Goal: Use online tool/utility: Utilize a website feature to perform a specific function

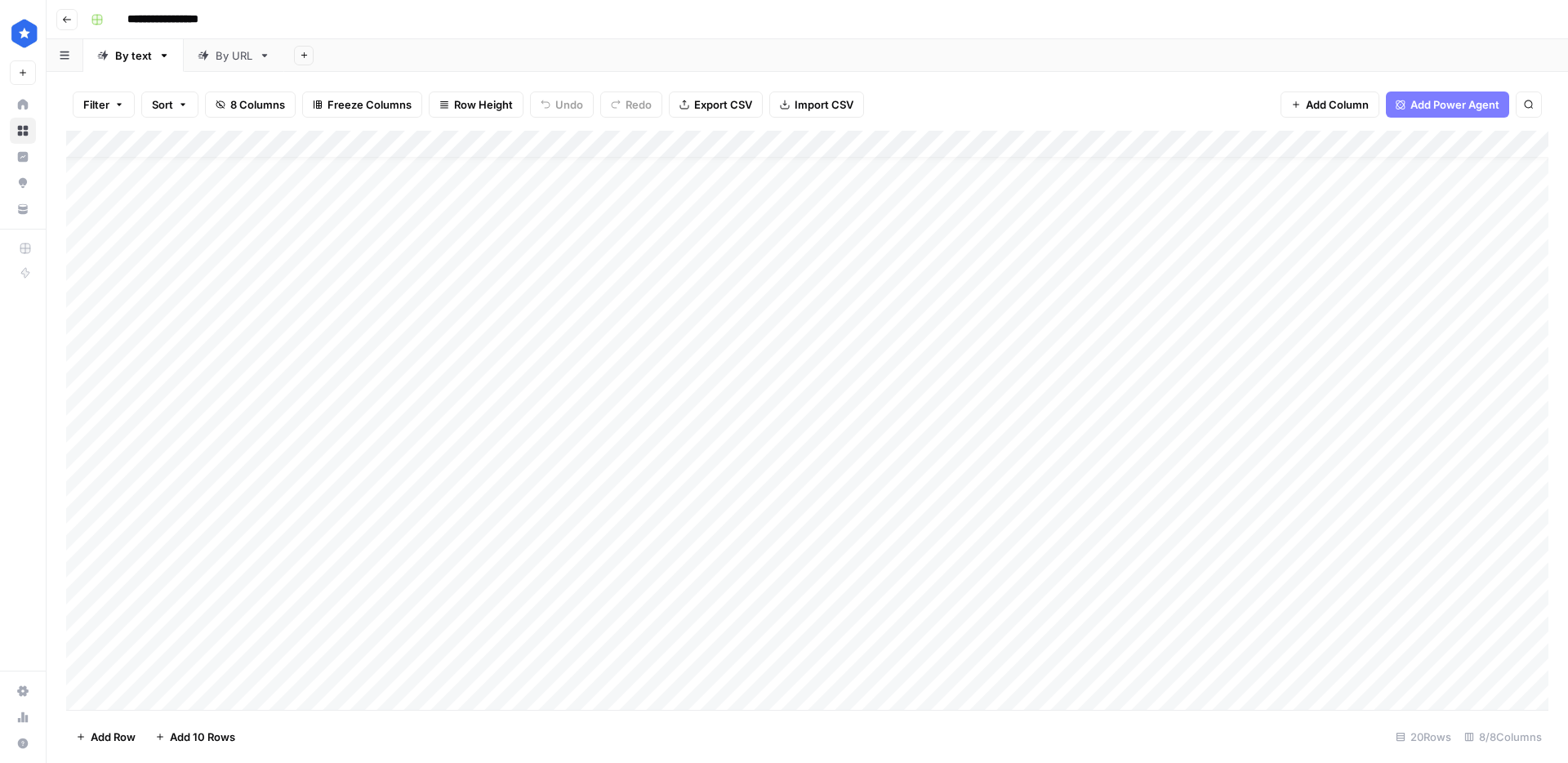
scroll to position [30, 0]
click at [148, 695] on div "Add Column" at bounding box center [807, 420] width 1483 height 579
click at [402, 667] on div "Add Column" at bounding box center [807, 420] width 1483 height 579
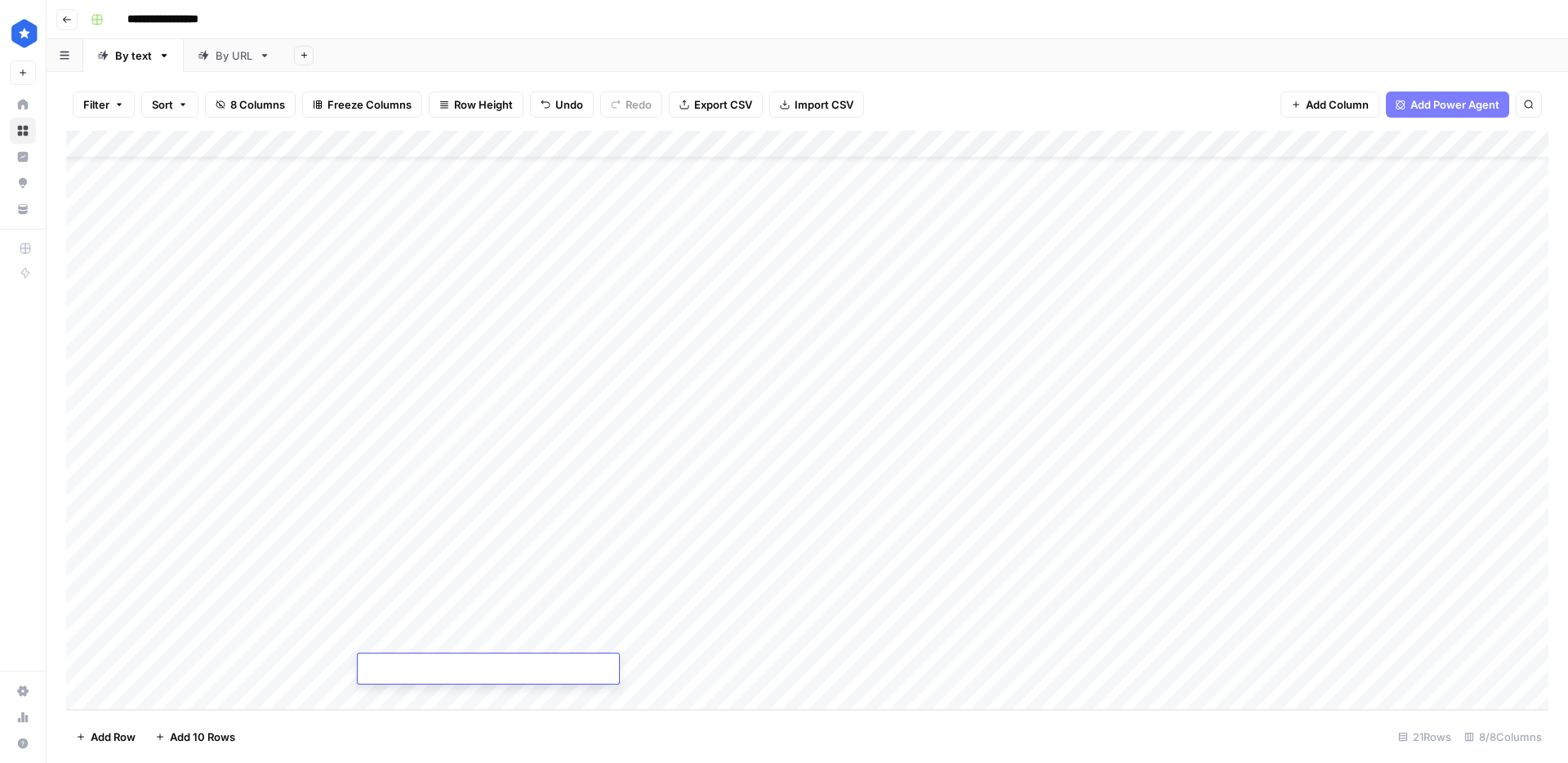
click at [295, 669] on div "Add Column" at bounding box center [807, 420] width 1483 height 579
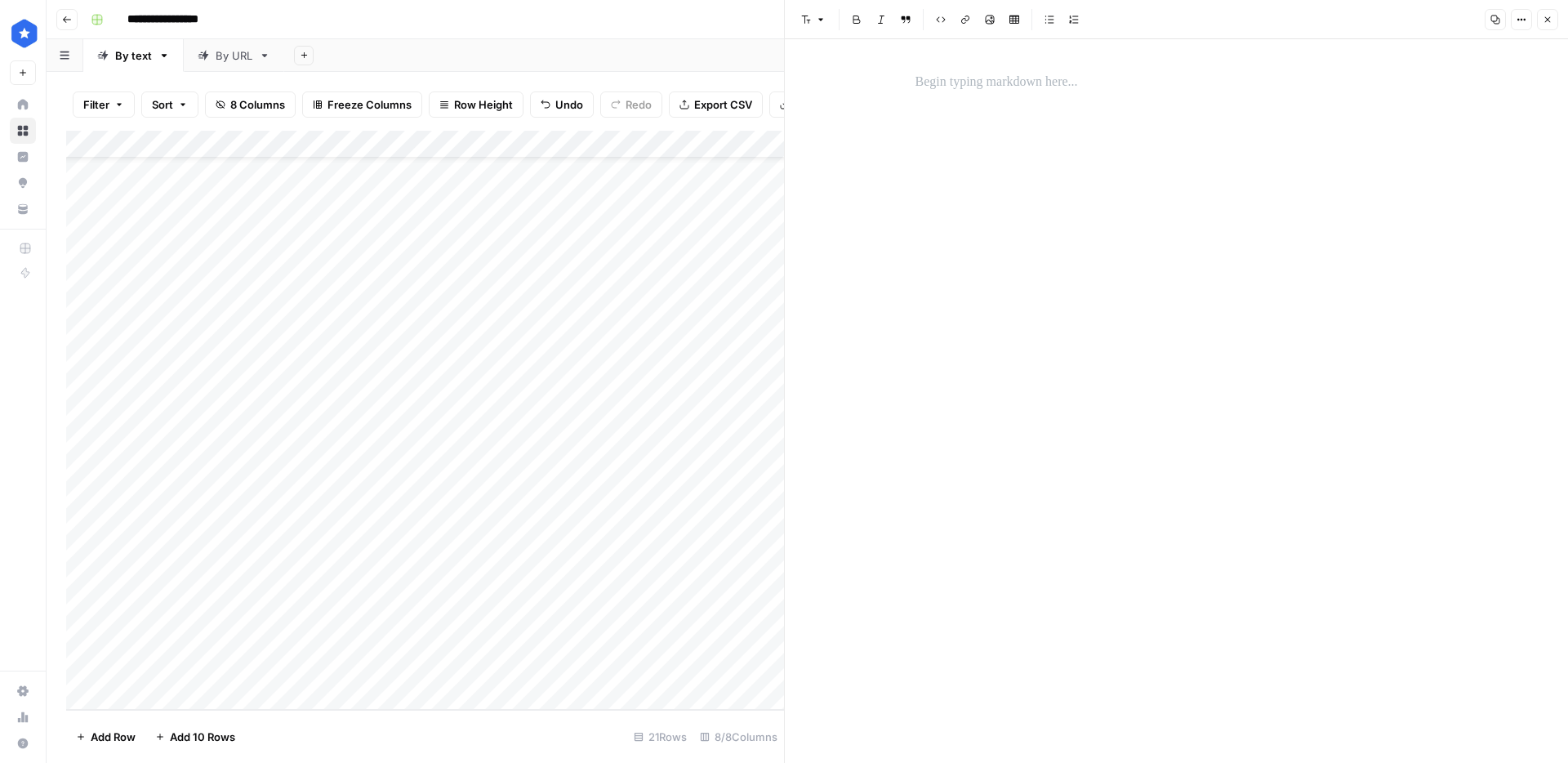
click at [950, 85] on p at bounding box center [1177, 82] width 522 height 22
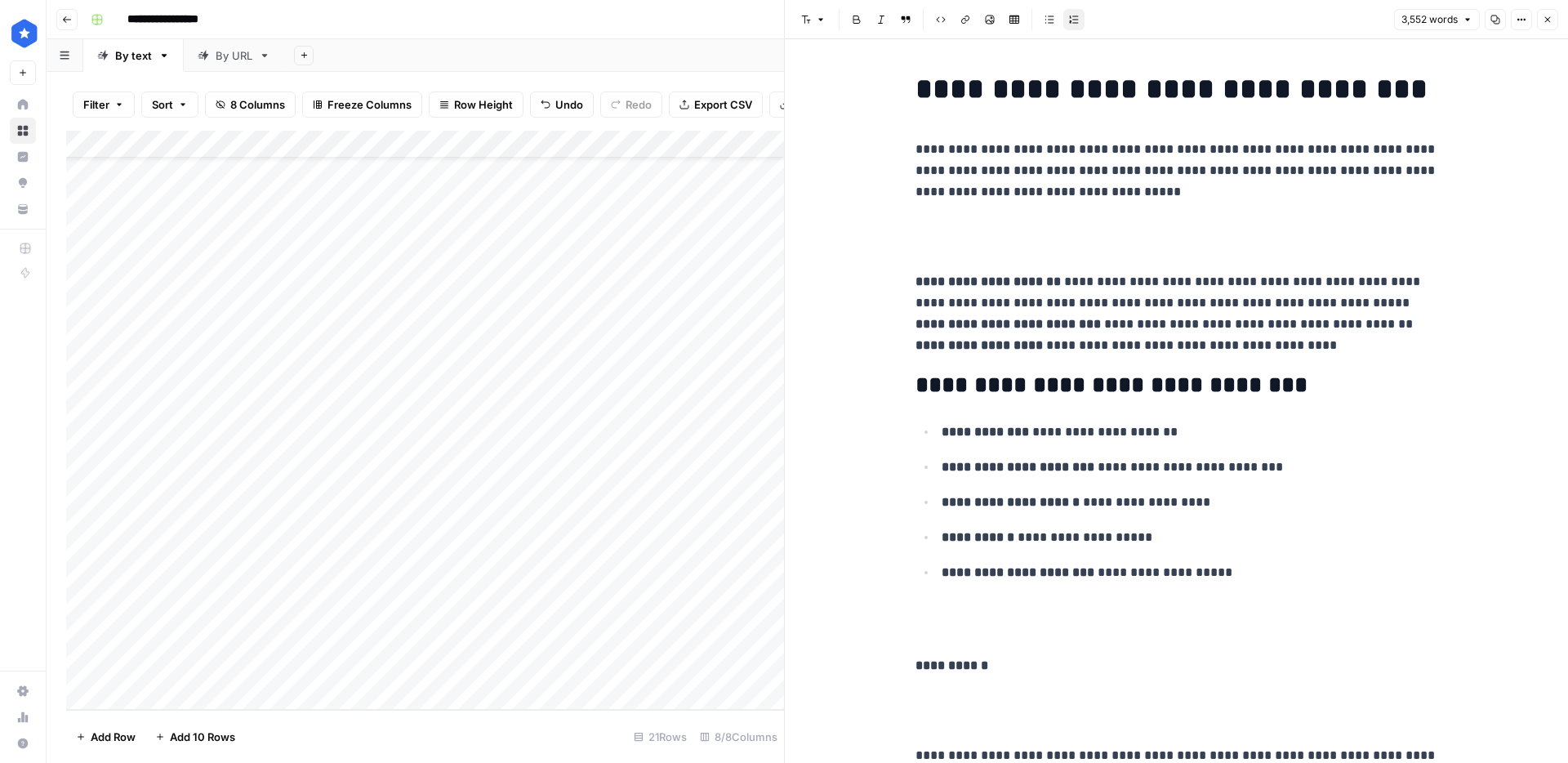
scroll to position [19899, 0]
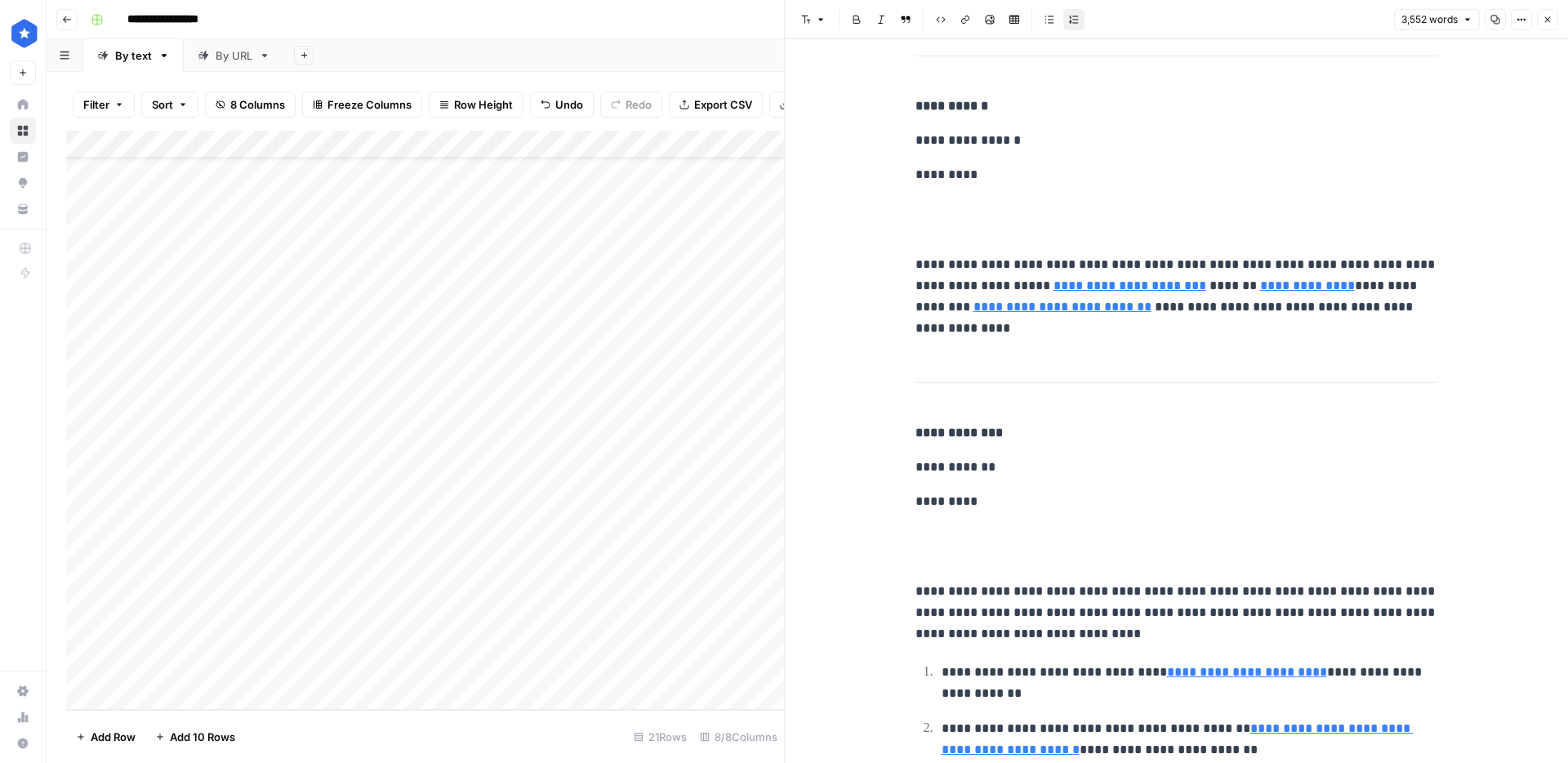
click at [438, 641] on div "Add Column" at bounding box center [424, 420] width 718 height 579
click at [447, 662] on div "Add Column" at bounding box center [424, 420] width 718 height 579
click at [500, 671] on div "Add Column" at bounding box center [424, 420] width 718 height 579
click at [500, 671] on textarea "**********" at bounding box center [488, 670] width 261 height 23
type textarea "**********"
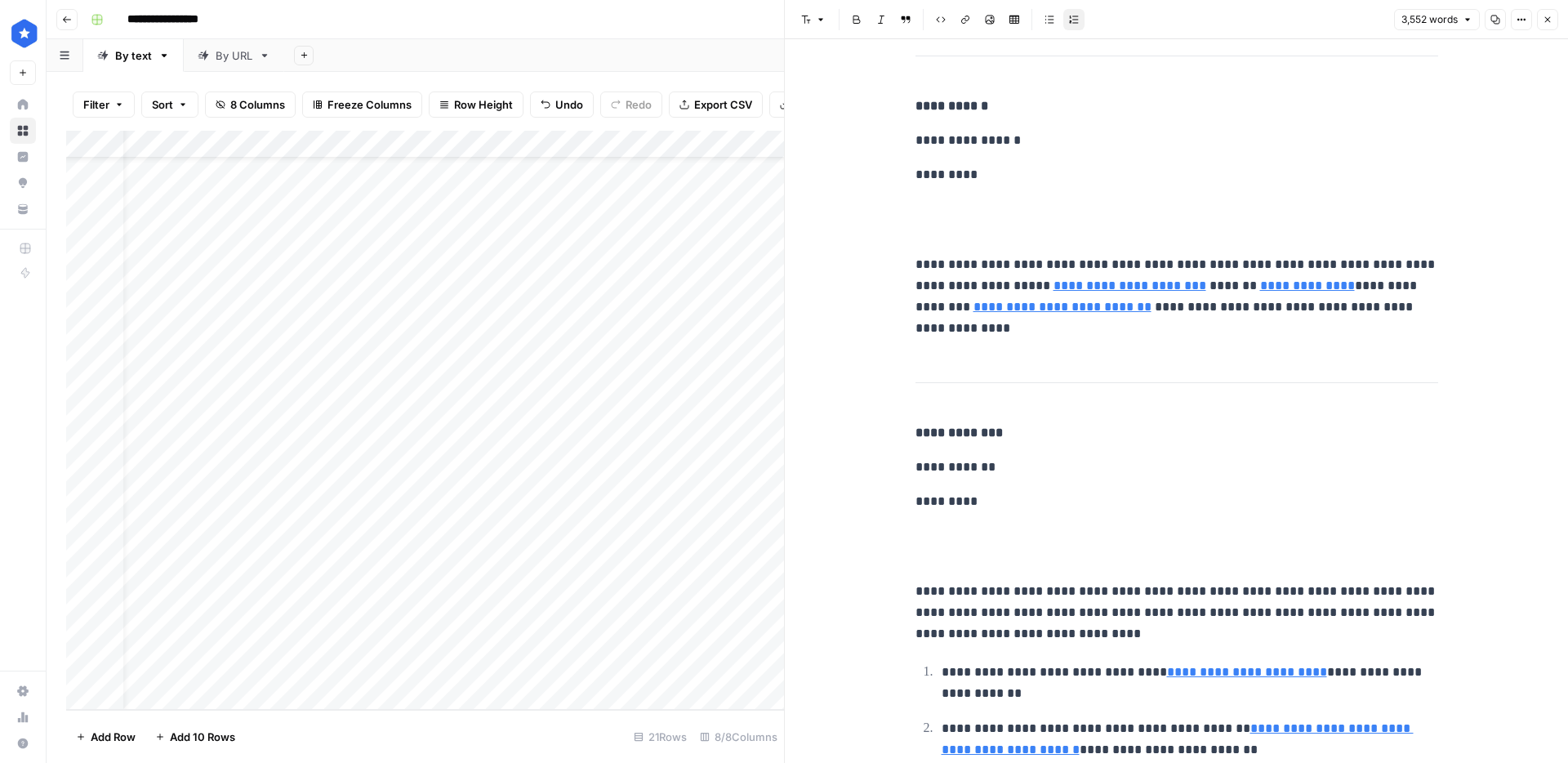
scroll to position [58, 33]
click at [492, 660] on div "Add Column" at bounding box center [424, 420] width 718 height 579
click at [536, 672] on div "Add Column" at bounding box center [424, 420] width 718 height 579
click at [527, 670] on div "Add Column" at bounding box center [424, 420] width 718 height 579
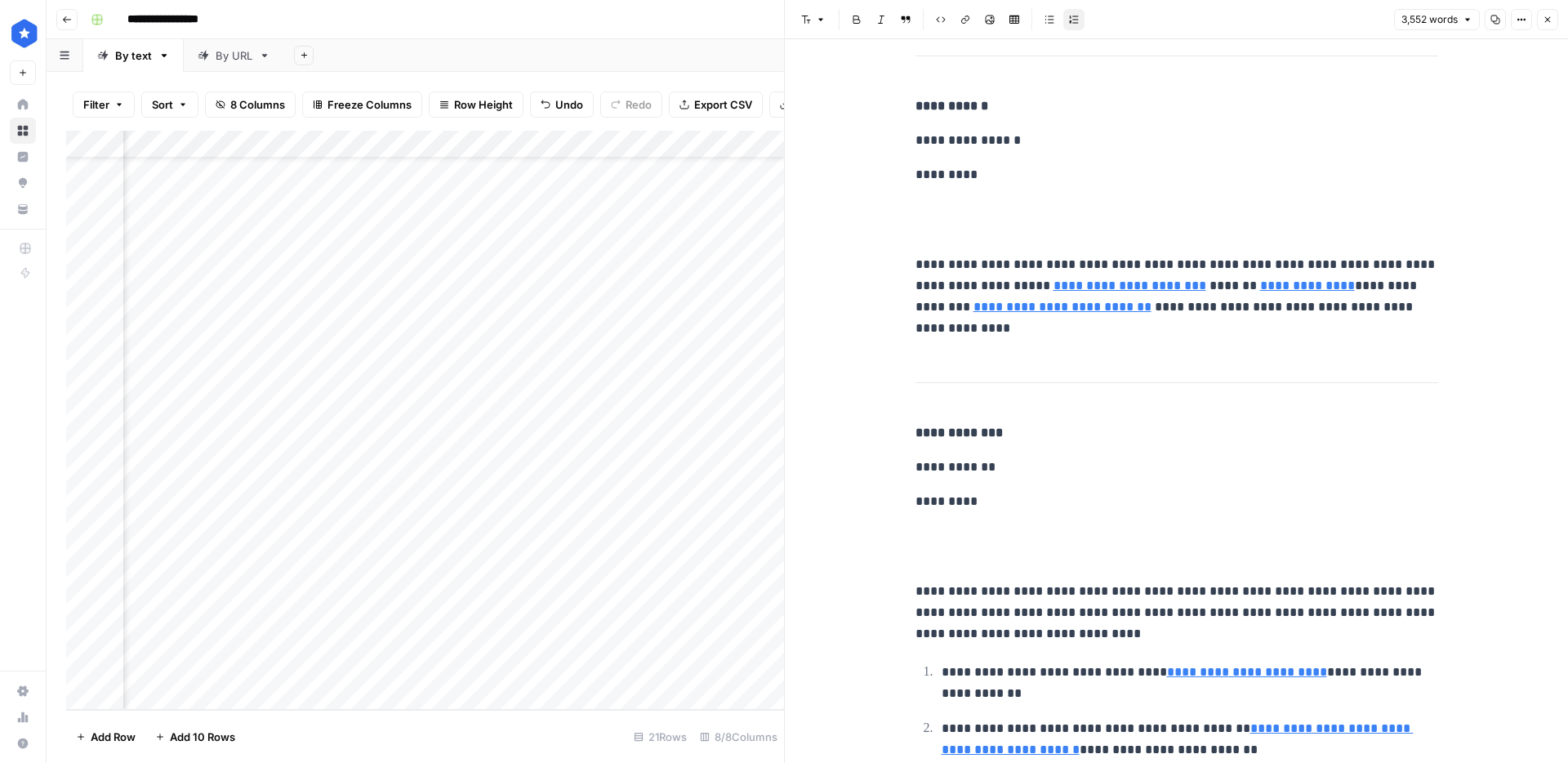
click at [252, 58] on link "By URL" at bounding box center [234, 55] width 100 height 32
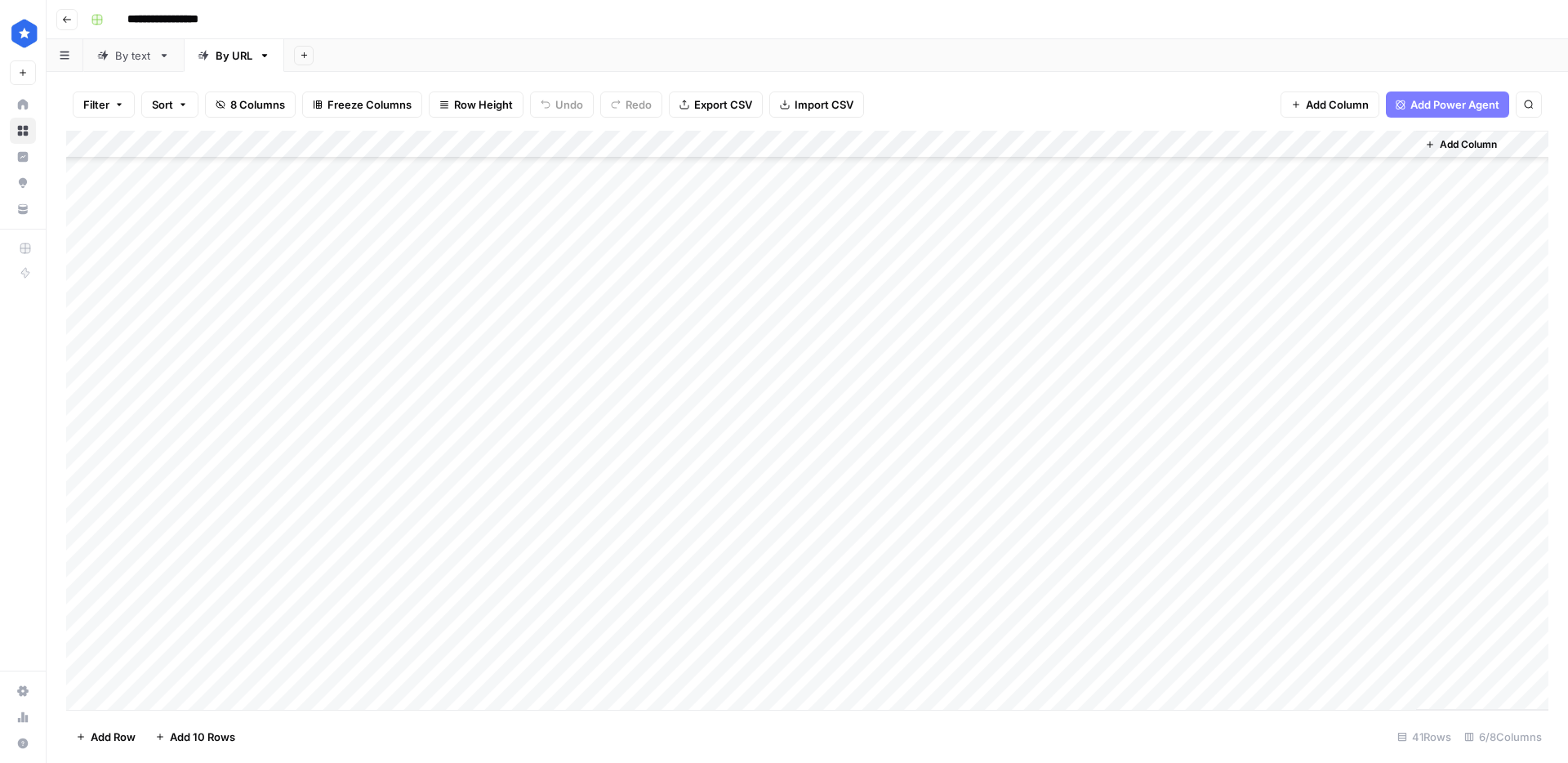
scroll to position [614, 0]
click at [221, 701] on div "Add Column" at bounding box center [807, 420] width 1483 height 579
click at [559, 673] on div "Add Column" at bounding box center [807, 420] width 1483 height 579
click at [557, 668] on div "Add Column" at bounding box center [807, 420] width 1483 height 579
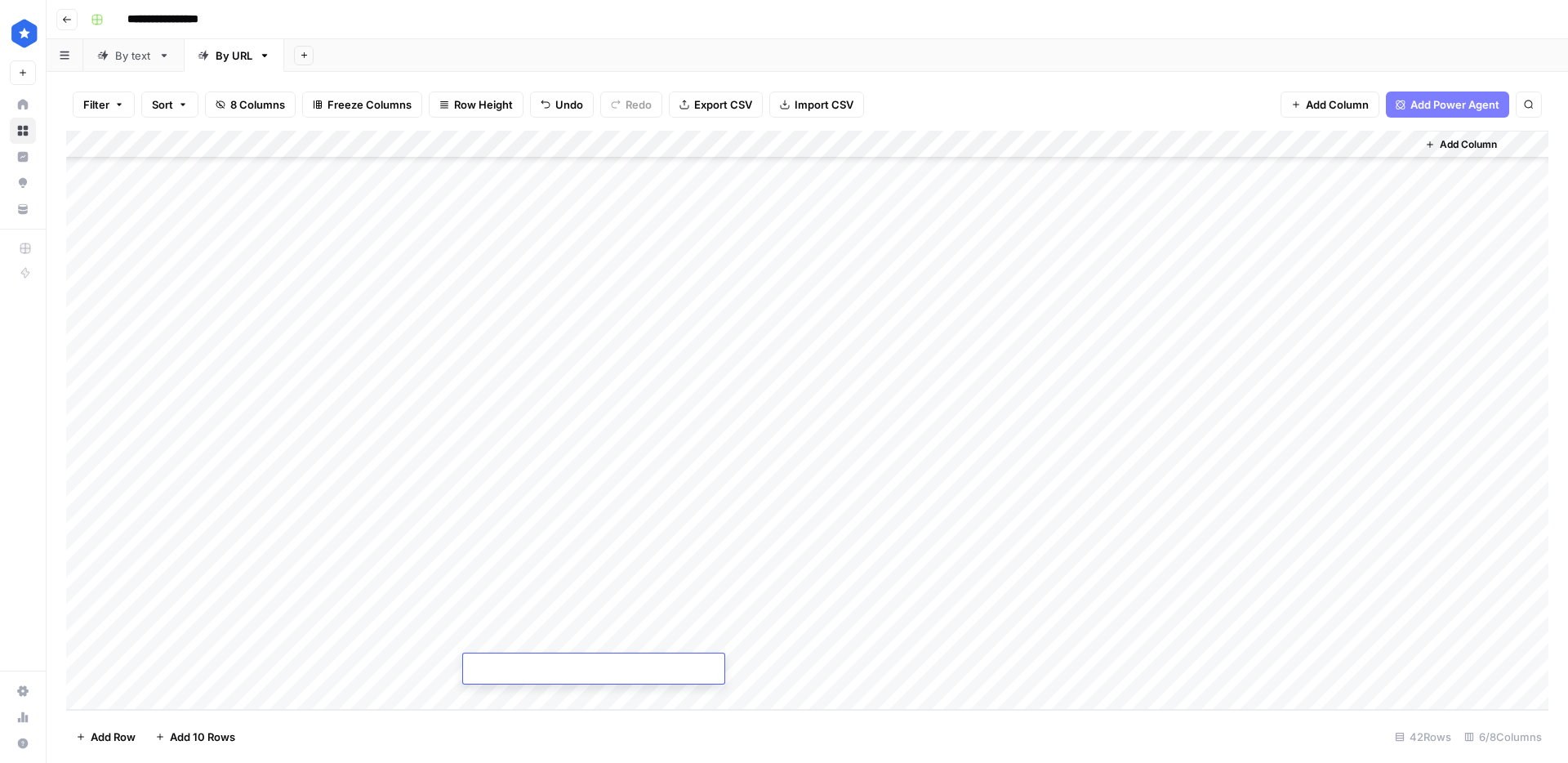
click at [557, 668] on textarea at bounding box center [594, 670] width 261 height 23
type textarea "**********"
click at [372, 659] on div "Add Column" at bounding box center [807, 420] width 1483 height 579
click at [797, 669] on div "Add Column" at bounding box center [807, 420] width 1483 height 579
click at [126, 61] on div "By text" at bounding box center [133, 55] width 36 height 17
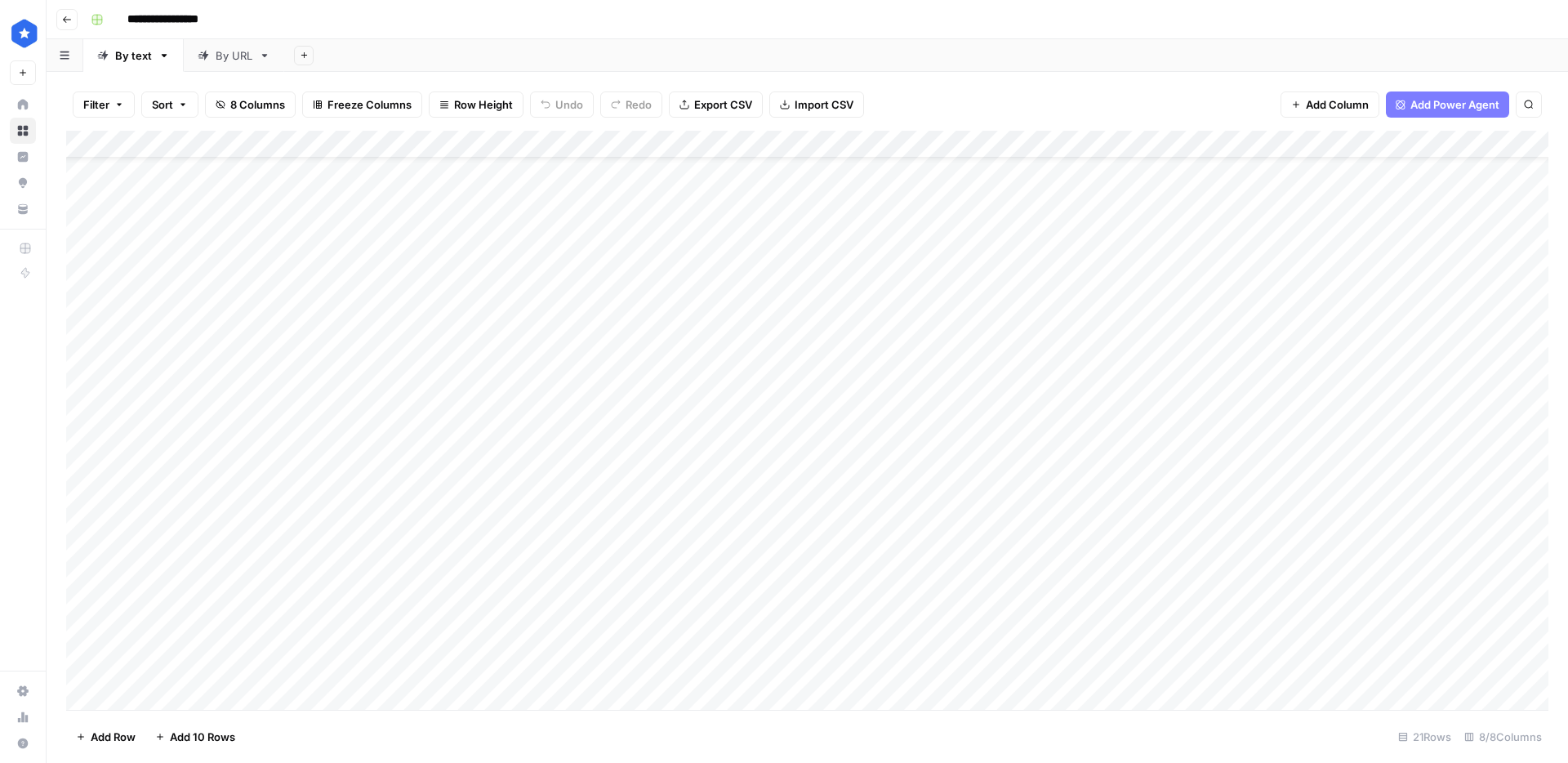
scroll to position [58, 0]
